Goal: Task Accomplishment & Management: Manage account settings

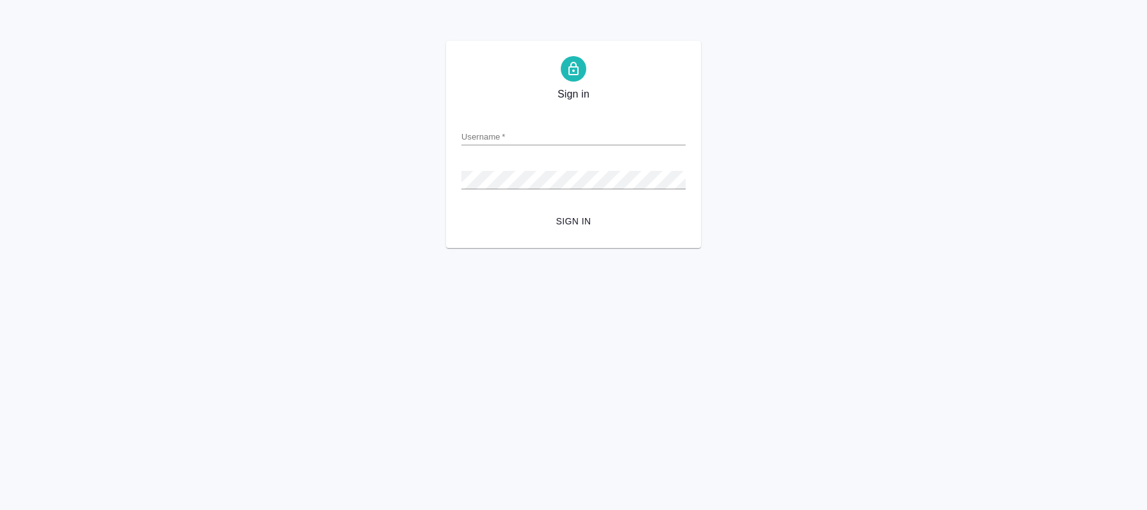
click at [825, 240] on div "Sign in Username   * Password   * urlPath   * / Sign in" at bounding box center [573, 144] width 1147 height 207
click at [913, 228] on div "Sign in Username   * Password   * urlPath   * / Sign in" at bounding box center [573, 144] width 1147 height 207
click at [532, 141] on input "Username   *" at bounding box center [573, 136] width 224 height 18
paste input "o.kucherenko@awatera.com"
type input "o.kucherenko@awatera.com"
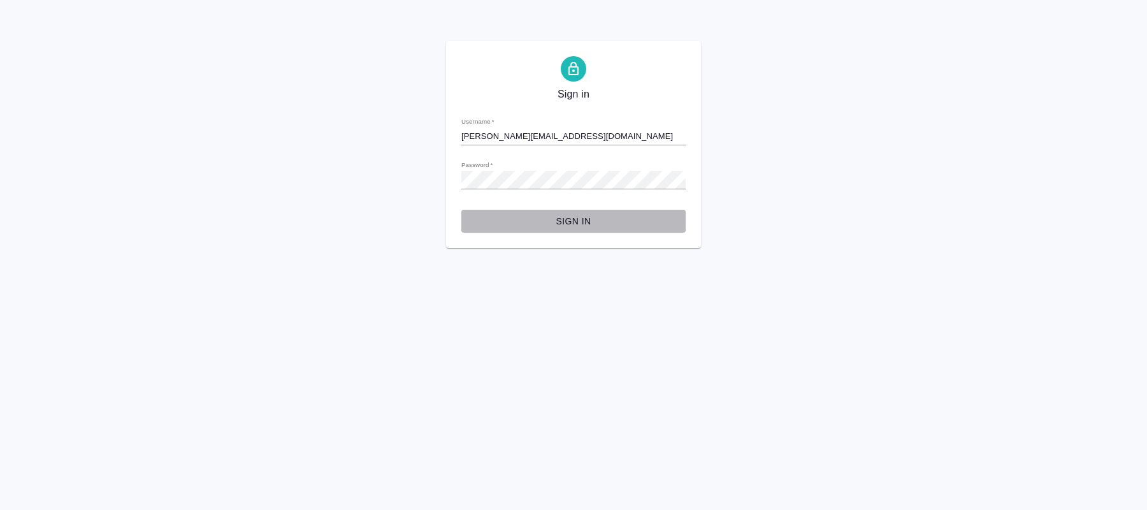
click at [577, 226] on span "Sign in" at bounding box center [574, 222] width 204 height 16
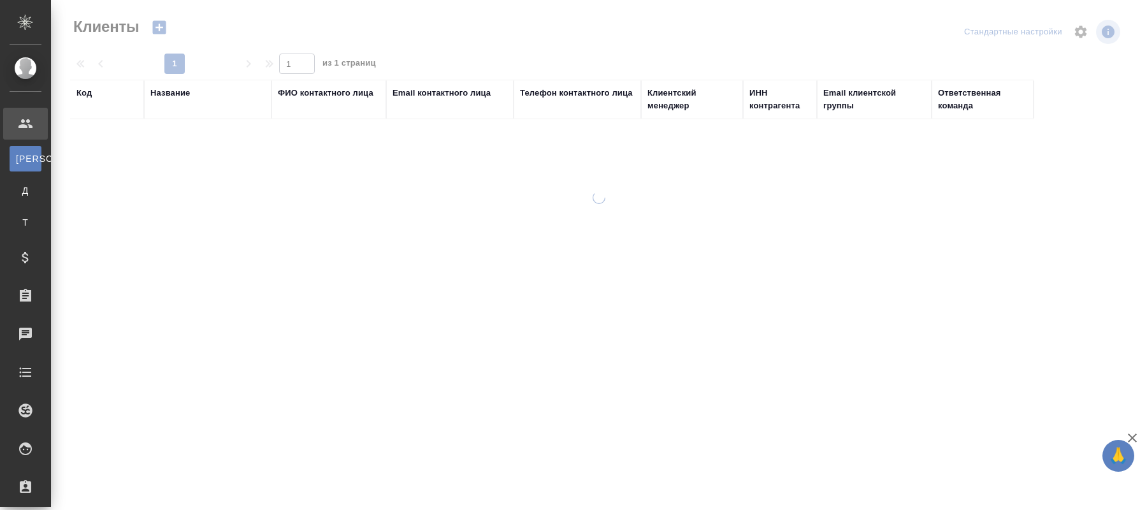
select select "RU"
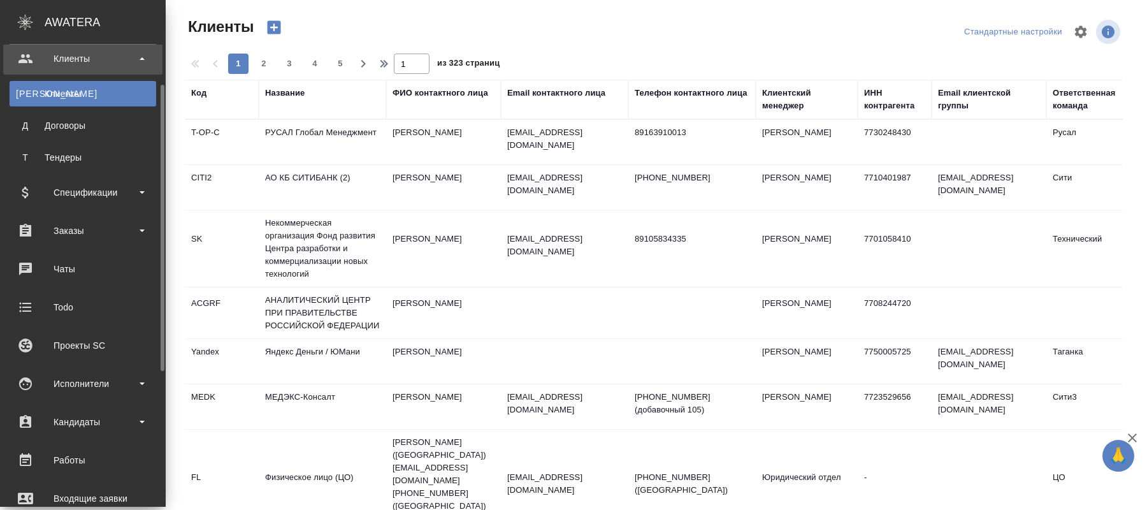
scroll to position [130, 0]
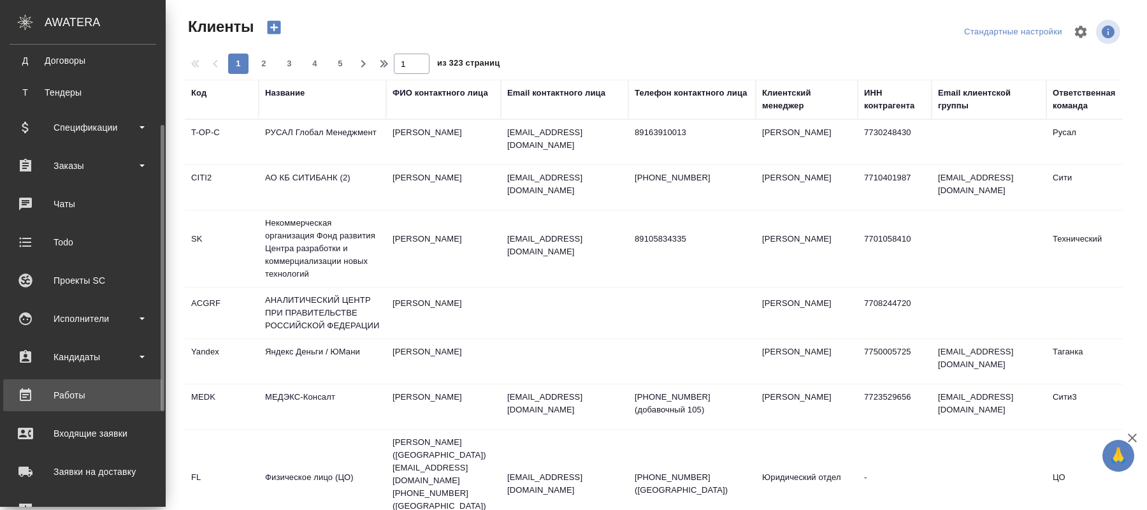
click at [80, 391] on div "Работы" at bounding box center [83, 395] width 147 height 19
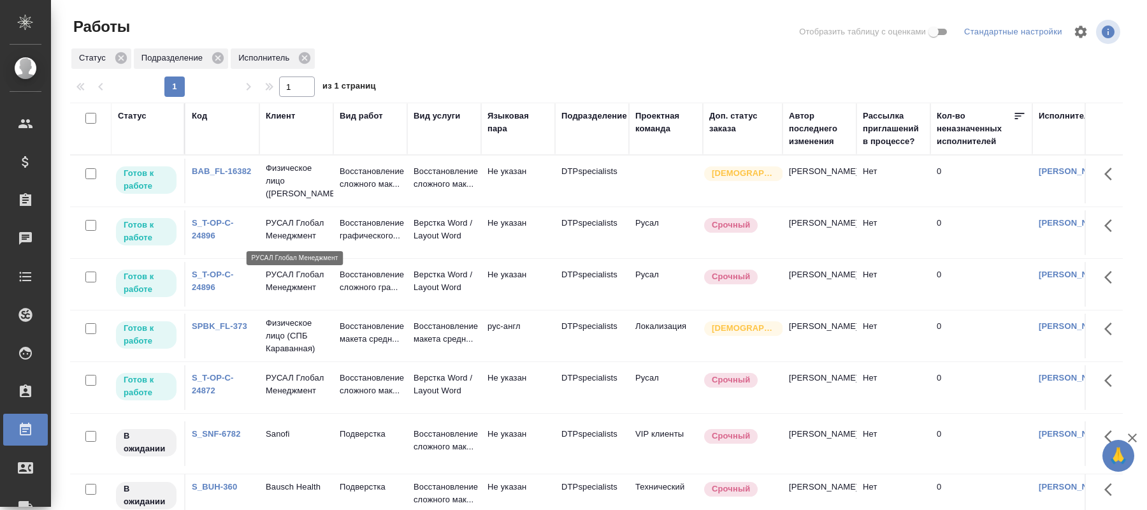
click at [293, 235] on p "РУСАЛ Глобал Менеджмент" at bounding box center [296, 229] width 61 height 25
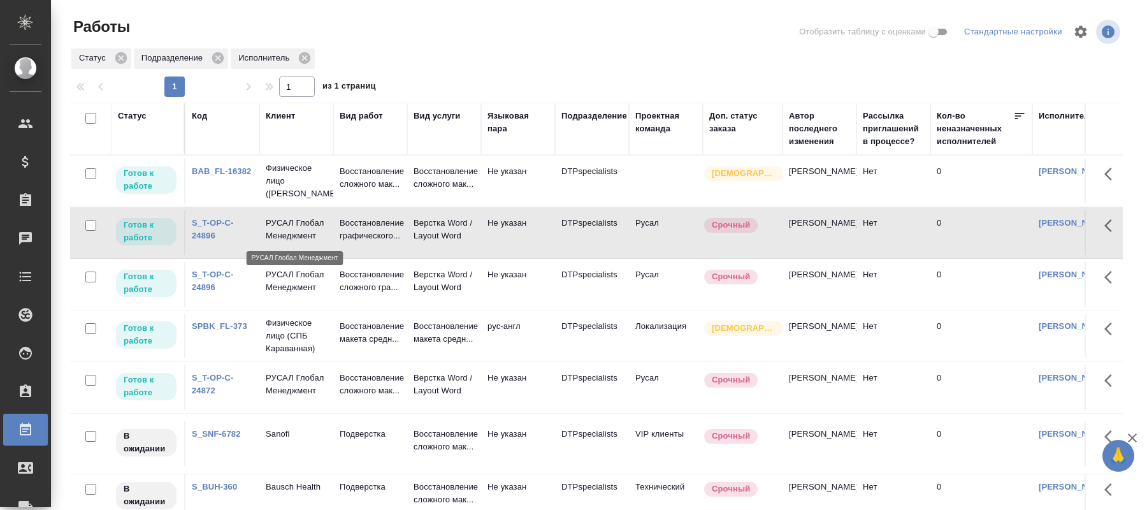
click at [293, 235] on p "РУСАЛ Глобал Менеджмент" at bounding box center [296, 229] width 61 height 25
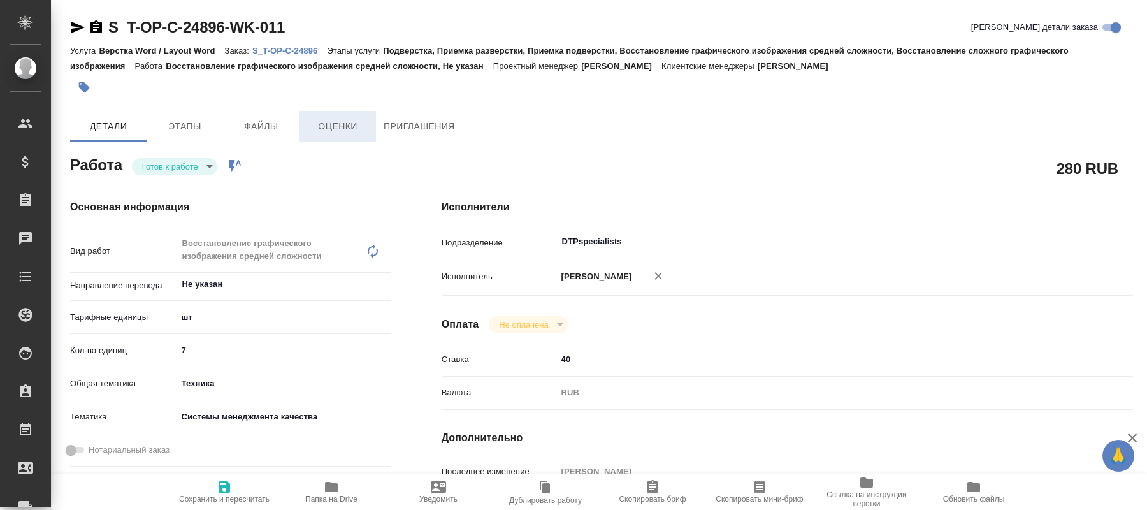
type textarea "x"
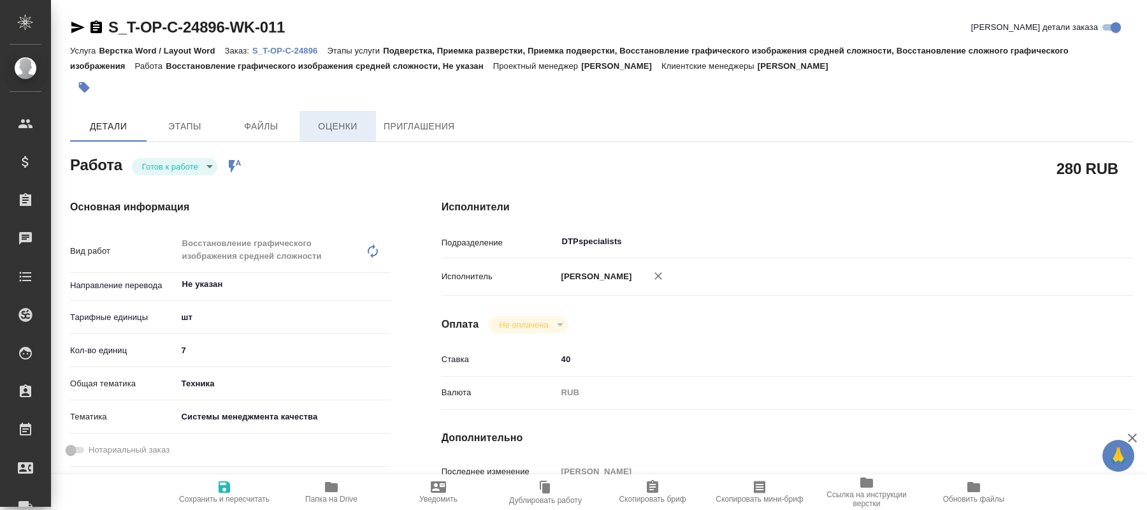
type textarea "x"
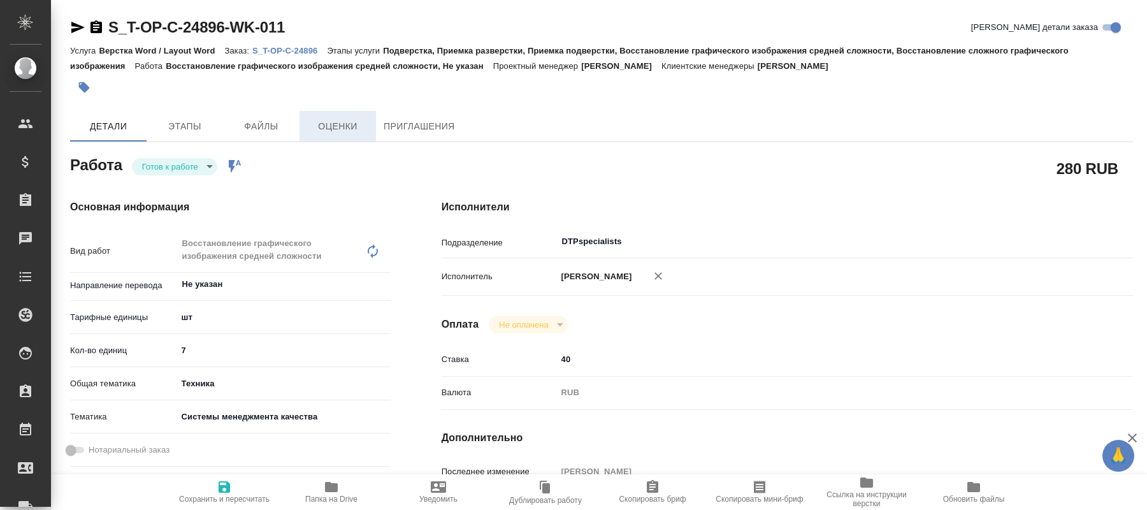
type textarea "x"
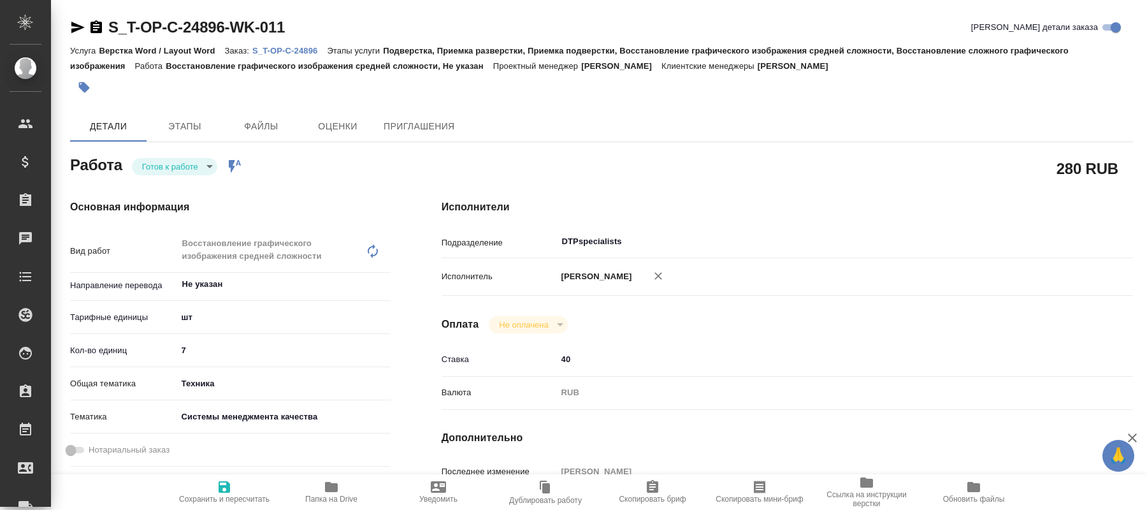
type textarea "x"
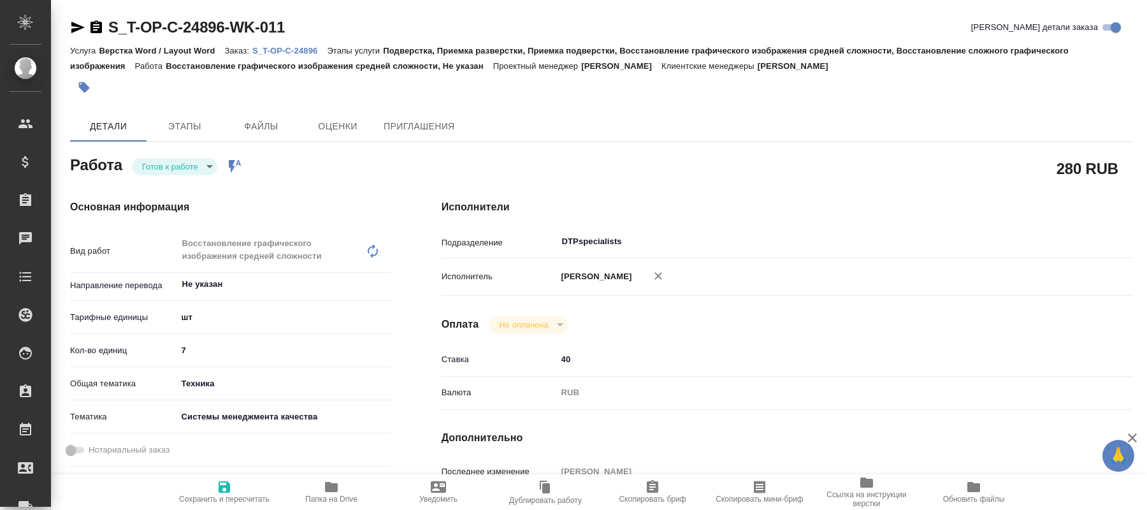
type textarea "x"
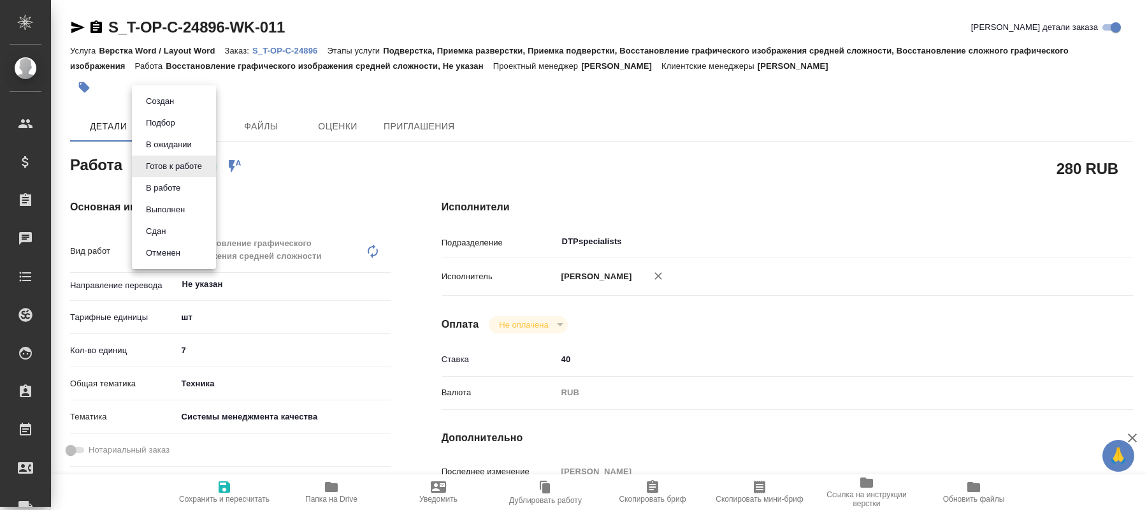
click at [200, 170] on body "🙏 .cls-1 fill:#fff; AWATERA Kucherenko Oksana Клиенты Спецификации Заказы Чаты …" at bounding box center [573, 255] width 1147 height 510
type textarea "x"
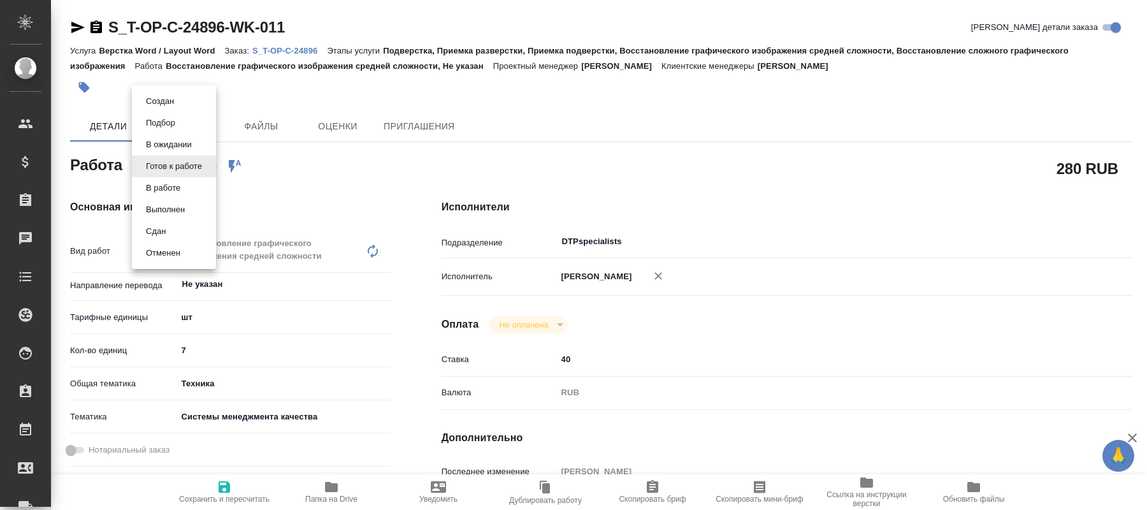
type textarea "x"
click at [178, 108] on button "В работе" at bounding box center [160, 101] width 36 height 14
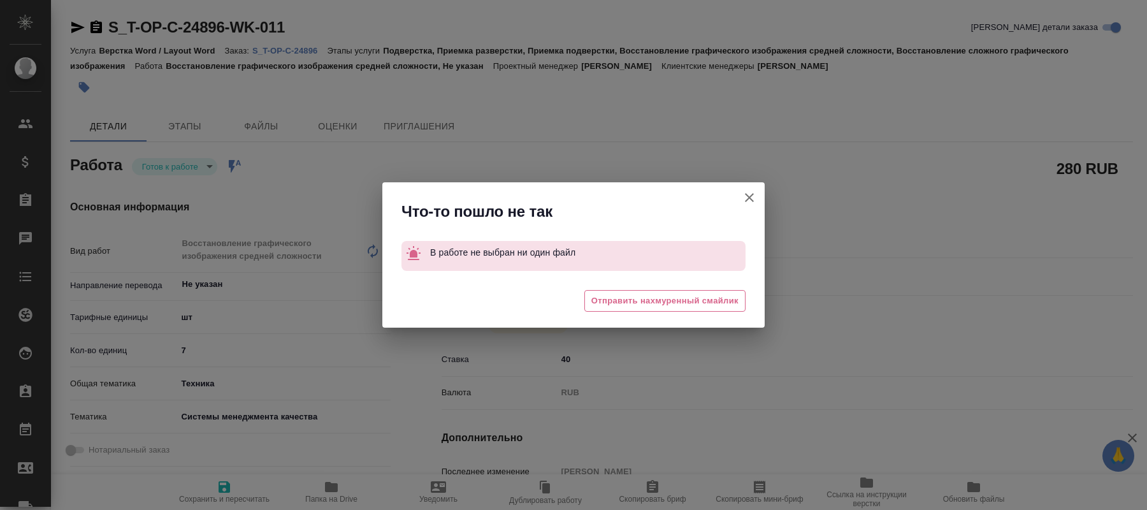
type textarea "x"
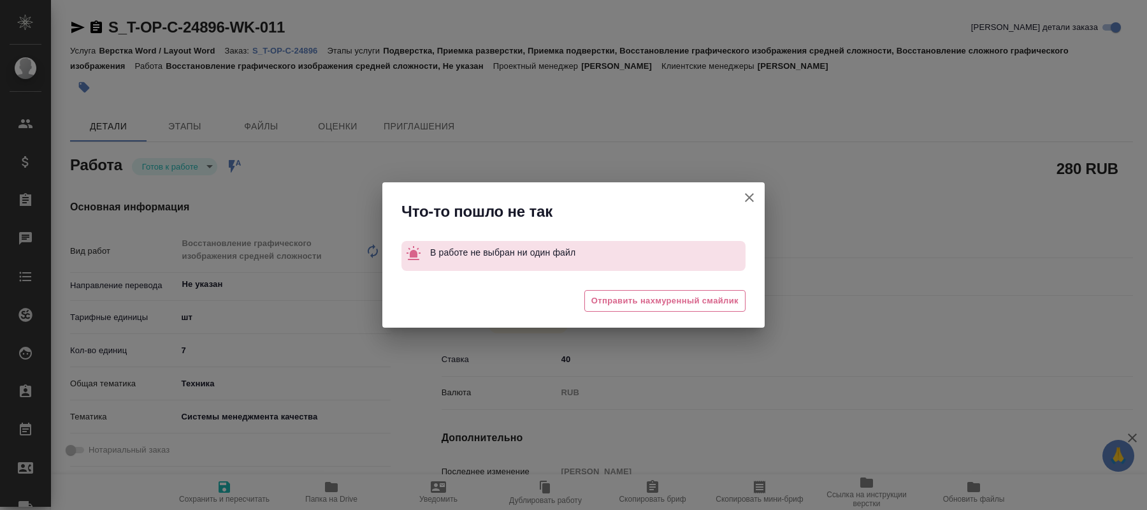
type textarea "x"
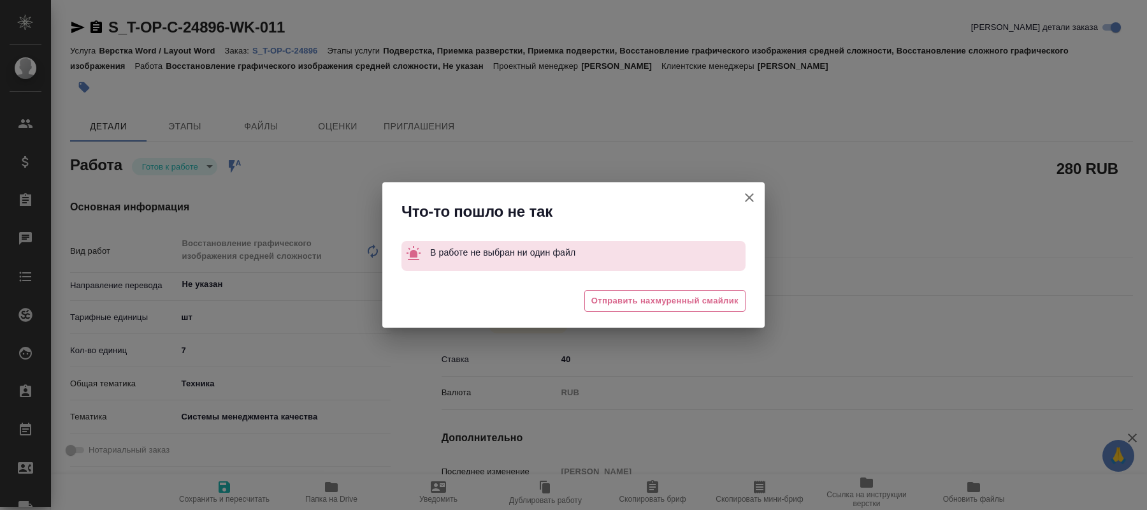
type textarea "x"
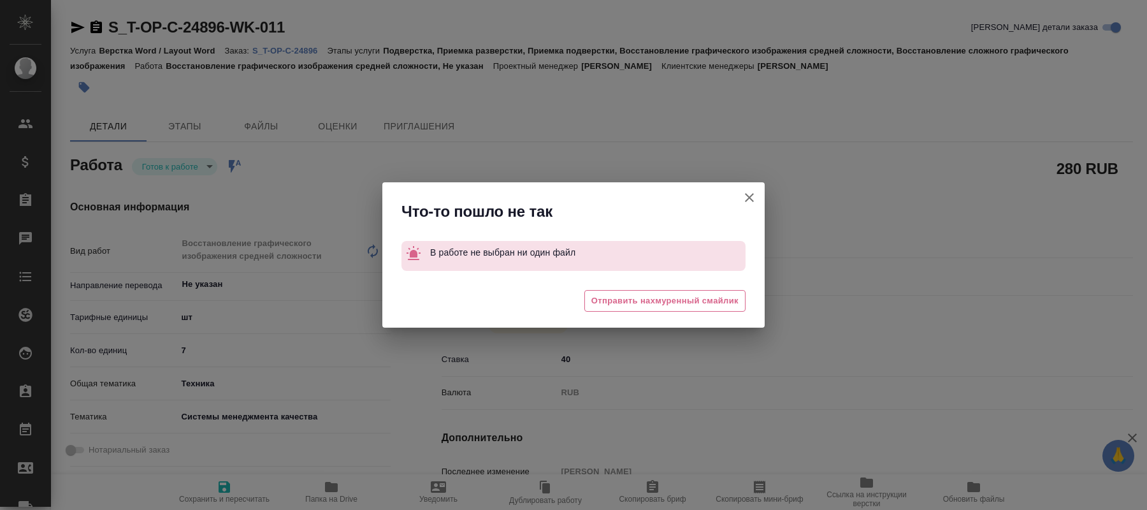
type textarea "x"
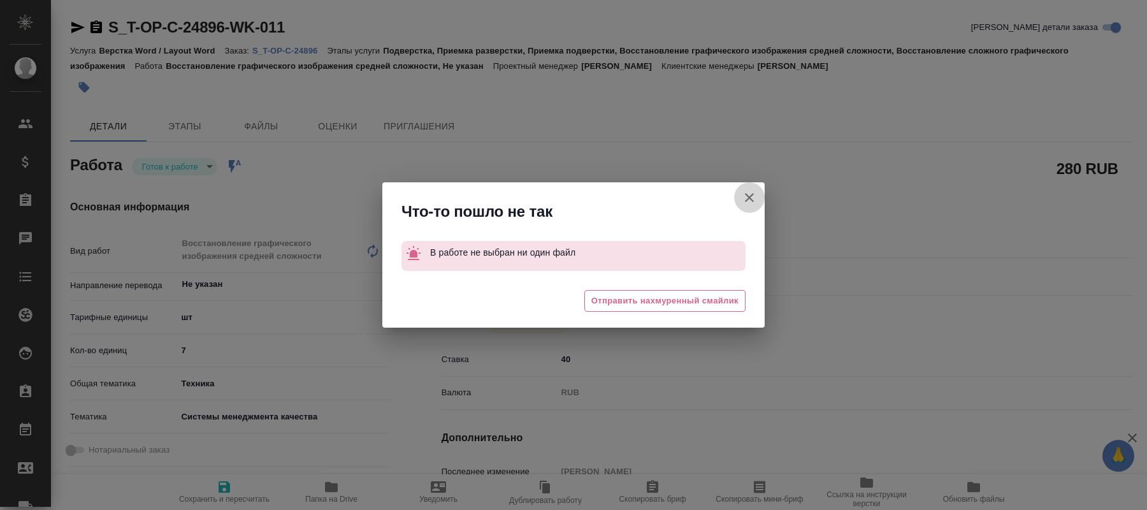
click at [750, 194] on icon "button" at bounding box center [749, 197] width 15 height 15
type textarea "x"
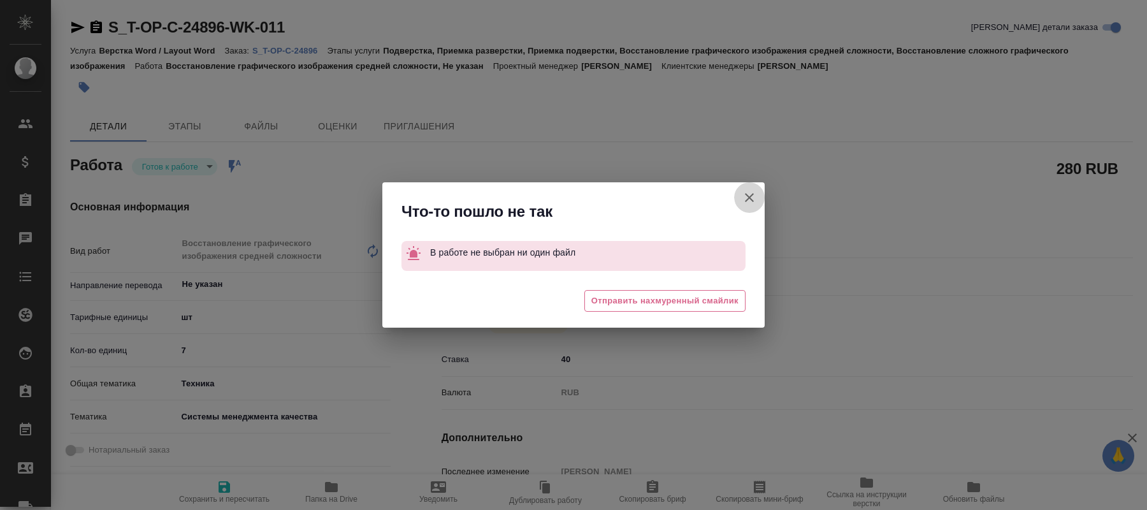
type textarea "x"
